Goal: Understand process/instructions: Learn how to perform a task or action

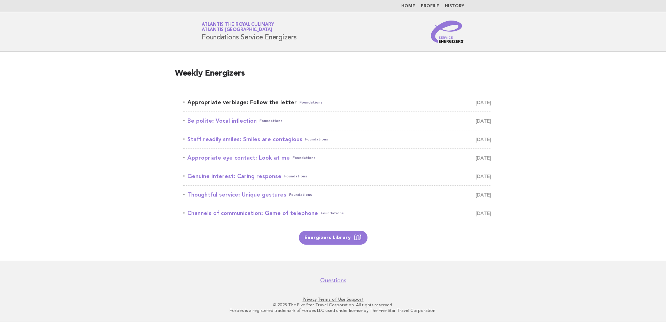
click at [261, 102] on link "Appropriate verbiage: Follow the letter Foundations [DATE]" at bounding box center [337, 103] width 308 height 10
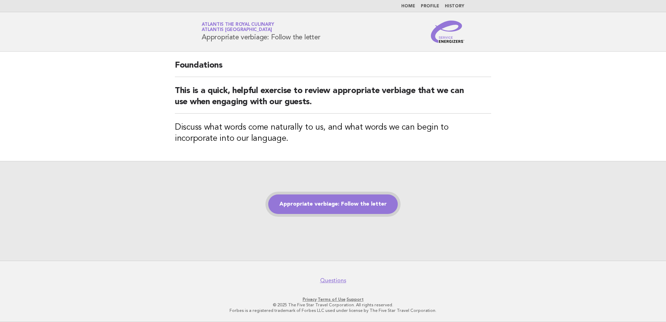
click at [320, 203] on link "Appropriate verbiage: Follow the letter" at bounding box center [333, 204] width 130 height 20
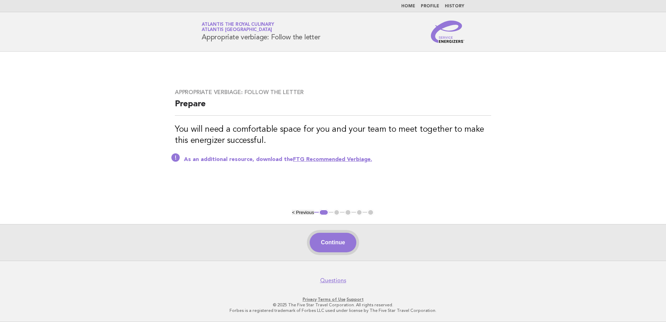
click at [327, 239] on button "Continue" at bounding box center [333, 243] width 46 height 20
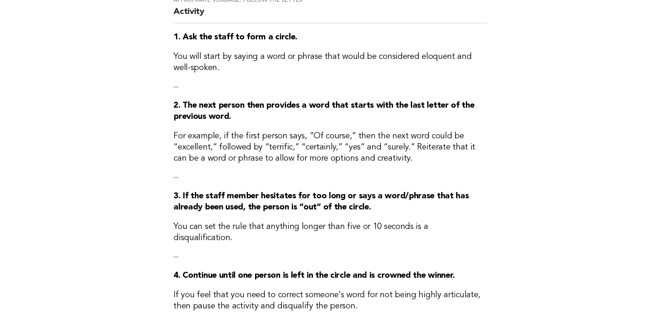
scroll to position [174, 0]
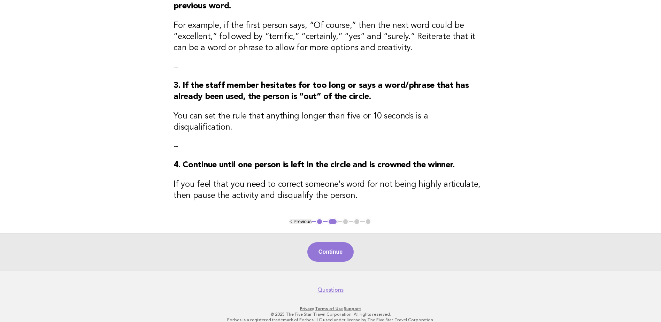
click at [303, 219] on button "< Previous" at bounding box center [301, 221] width 22 height 5
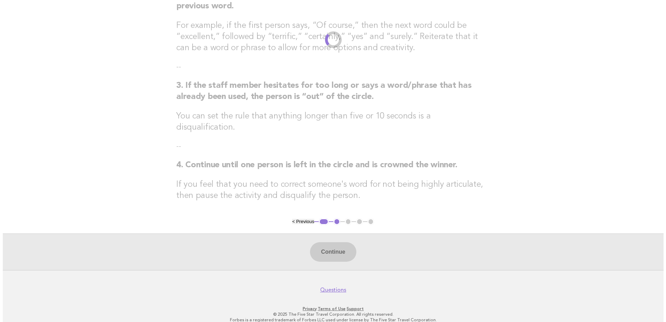
scroll to position [0, 0]
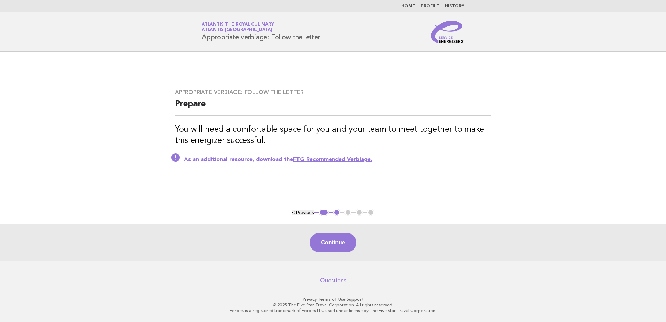
click at [315, 158] on link "FTG Recommended Verbiage." at bounding box center [332, 160] width 79 height 6
click at [325, 243] on button "Continue" at bounding box center [333, 243] width 46 height 20
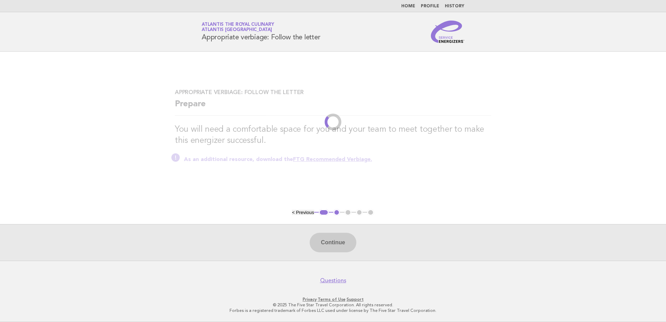
drag, startPoint x: 322, startPoint y: 192, endPoint x: 324, endPoint y: 196, distance: 3.8
click at [322, 193] on main "Appropriate verbiage: Follow the letter Prepare You will need a comfortable spa…" at bounding box center [333, 156] width 666 height 209
click at [337, 213] on li "2" at bounding box center [337, 212] width 7 height 7
click at [329, 139] on h3 "You will need a comfortable space for you and your team to meet together to mak…" at bounding box center [333, 135] width 316 height 22
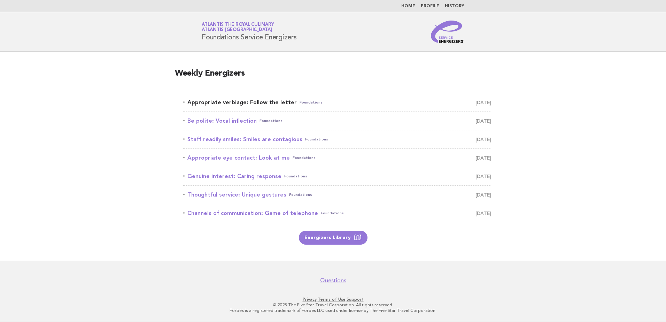
click at [277, 103] on link "Appropriate verbiage: Follow the letter Foundations [DATE]" at bounding box center [337, 103] width 308 height 10
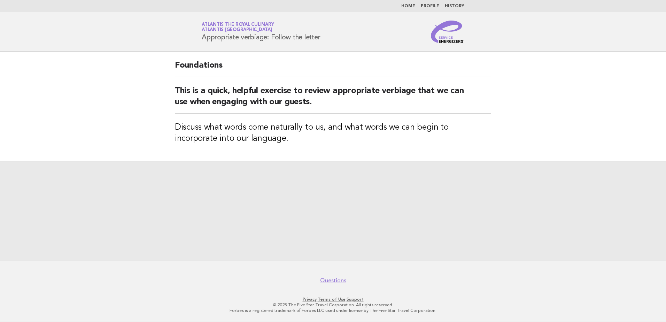
drag, startPoint x: 327, startPoint y: 204, endPoint x: 328, endPoint y: 209, distance: 5.0
click at [328, 208] on div at bounding box center [333, 211] width 666 height 100
click at [319, 146] on div "Foundations This is a quick, helpful exercise to review appropriate verbiage th…" at bounding box center [333, 106] width 333 height 109
click at [328, 151] on div "Foundations This is a quick, helpful exercise to review appropriate verbiage th…" at bounding box center [333, 106] width 333 height 109
click at [321, 148] on div "Foundations This is a quick, helpful exercise to review appropriate verbiage th…" at bounding box center [333, 106] width 333 height 109
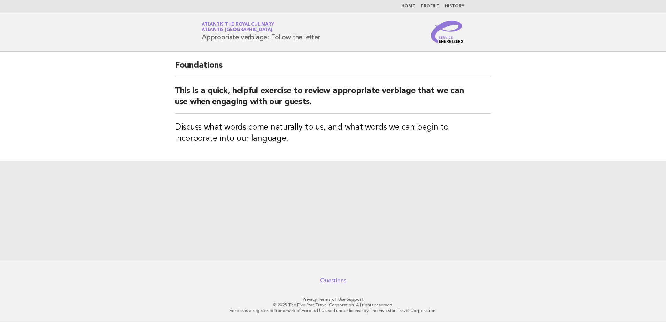
click at [309, 144] on h3 "Discuss what words come naturally to us, and what words we can begin to incorpo…" at bounding box center [333, 133] width 316 height 22
drag, startPoint x: 323, startPoint y: 76, endPoint x: 378, endPoint y: 67, distance: 55.9
click at [331, 76] on h2 "Foundations" at bounding box center [333, 68] width 316 height 17
click at [220, 60] on h2 "Foundations" at bounding box center [333, 68] width 316 height 17
drag, startPoint x: 212, startPoint y: 112, endPoint x: 230, endPoint y: 145, distance: 37.6
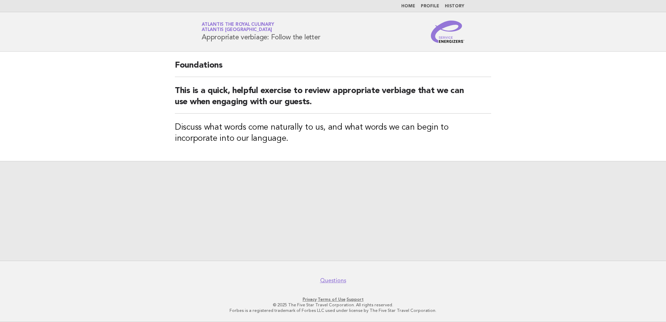
click at [212, 114] on div "Foundations This is a quick, helpful exercise to review appropriate verbiage th…" at bounding box center [333, 106] width 333 height 109
drag, startPoint x: 230, startPoint y: 145, endPoint x: 240, endPoint y: 158, distance: 16.5
click at [231, 146] on div "Foundations This is a quick, helpful exercise to review appropriate verbiage th…" at bounding box center [333, 106] width 333 height 109
drag, startPoint x: 240, startPoint y: 158, endPoint x: 308, endPoint y: 110, distance: 83.6
click at [240, 160] on div "Foundations This is a quick, helpful exercise to review appropriate verbiage th…" at bounding box center [333, 106] width 333 height 109
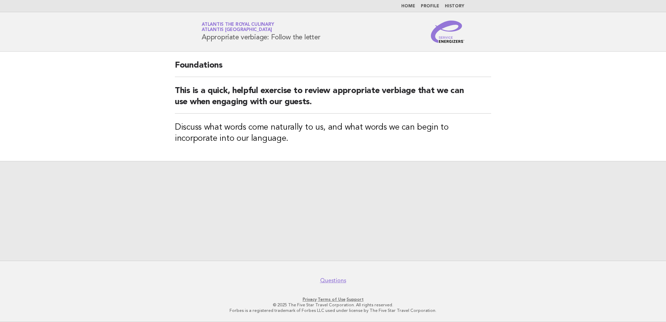
click at [328, 94] on h2 "This is a quick, helpful exercise to review appropriate verbiage that we can us…" at bounding box center [333, 99] width 316 height 28
click at [316, 69] on h2 "Foundations" at bounding box center [333, 68] width 316 height 17
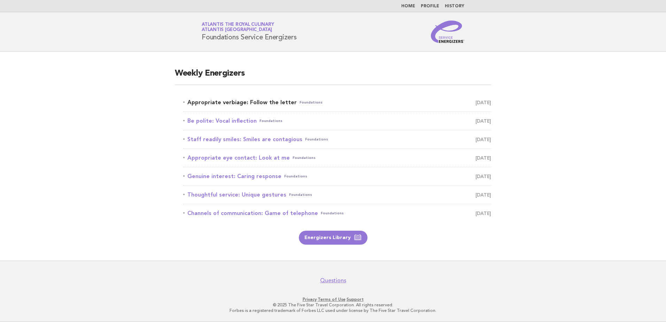
click at [254, 101] on link "Appropriate verbiage: Follow the letter Foundations August 23" at bounding box center [337, 103] width 308 height 10
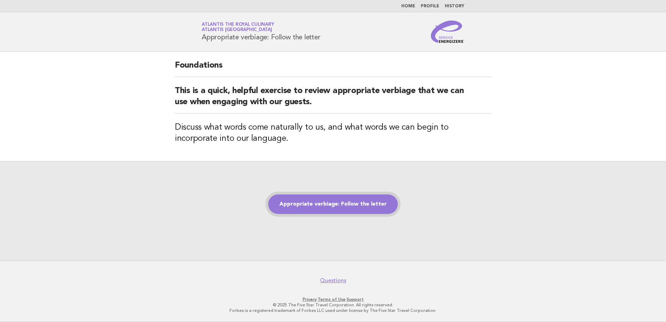
click at [315, 208] on link "Appropriate verbiage: Follow the letter" at bounding box center [333, 204] width 130 height 20
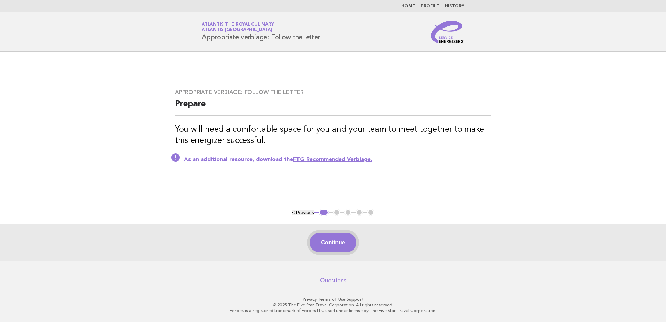
click at [334, 247] on button "Continue" at bounding box center [333, 243] width 46 height 20
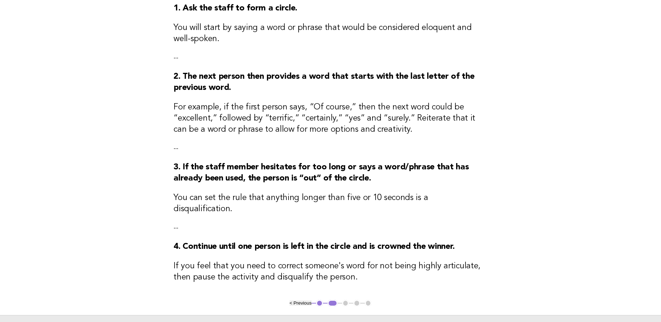
scroll to position [105, 0]
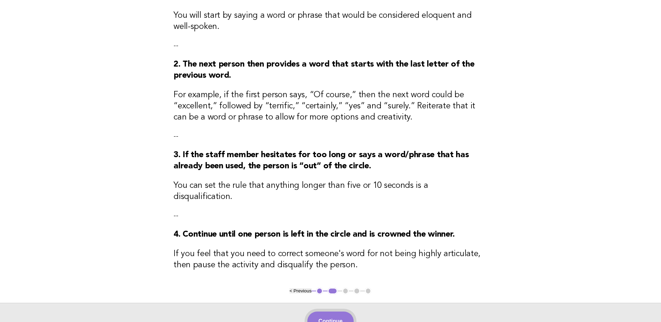
click at [338, 312] on button "Continue" at bounding box center [330, 322] width 46 height 20
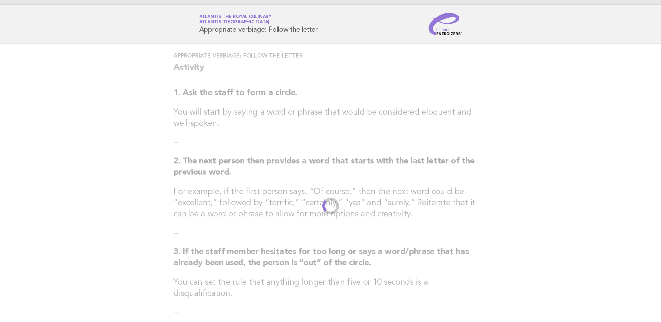
scroll to position [0, 0]
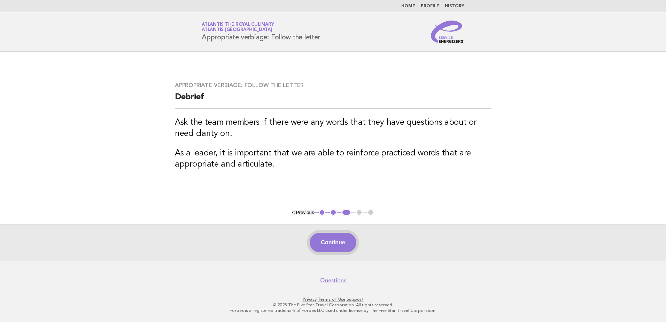
click at [323, 237] on button "Continue" at bounding box center [333, 243] width 46 height 20
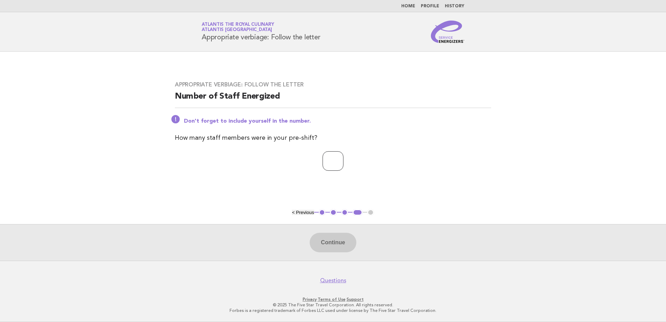
click at [329, 161] on input "number" at bounding box center [333, 161] width 21 height 20
type input "**"
click at [330, 246] on button "Continue" at bounding box center [333, 243] width 46 height 20
